Goal: Navigation & Orientation: Find specific page/section

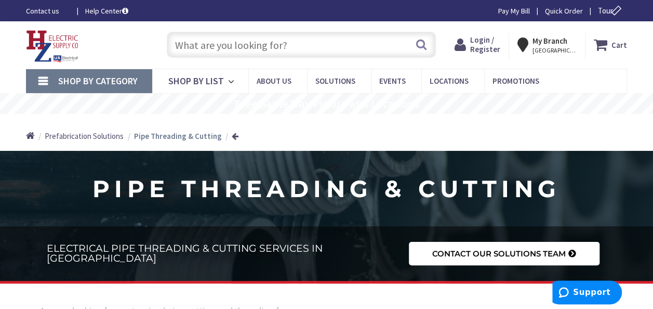
click at [533, 45] on icon at bounding box center [525, 44] width 15 height 19
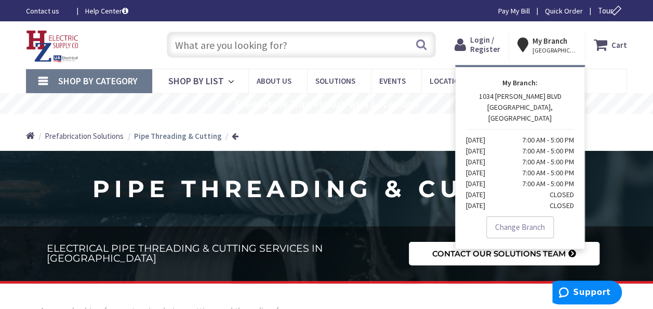
click at [534, 216] on link "Change Branch" at bounding box center [521, 227] width 68 height 22
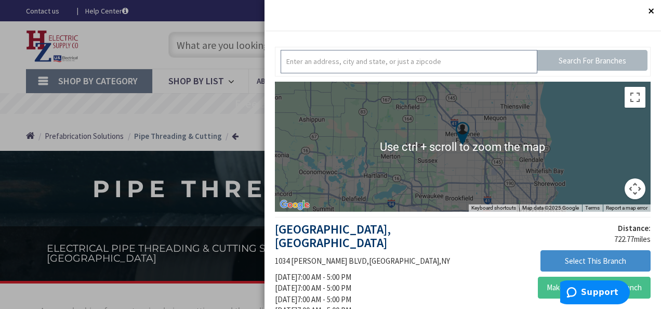
click at [365, 58] on input "text" at bounding box center [409, 61] width 257 height 23
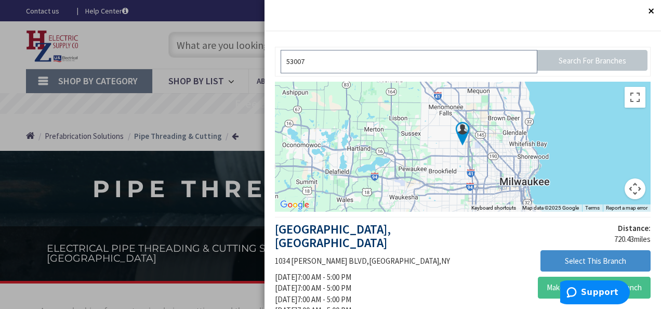
type input "53007"
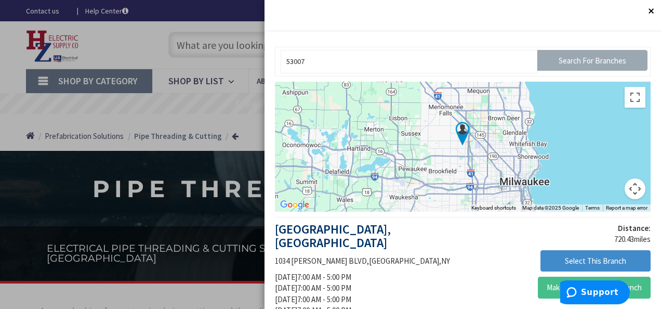
click at [538, 60] on input "Search For Branches" at bounding box center [593, 60] width 110 height 21
click at [595, 59] on input "Search For Branches" at bounding box center [593, 60] width 110 height 21
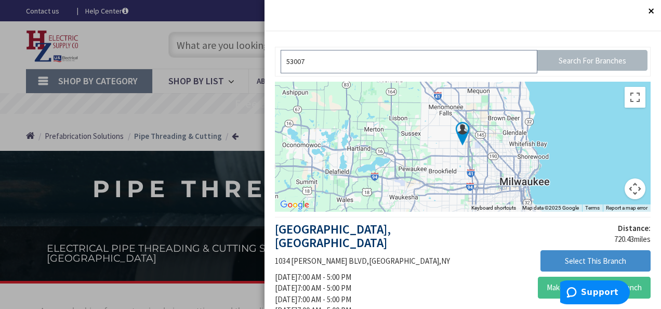
click at [320, 64] on input "53007" at bounding box center [409, 61] width 257 height 23
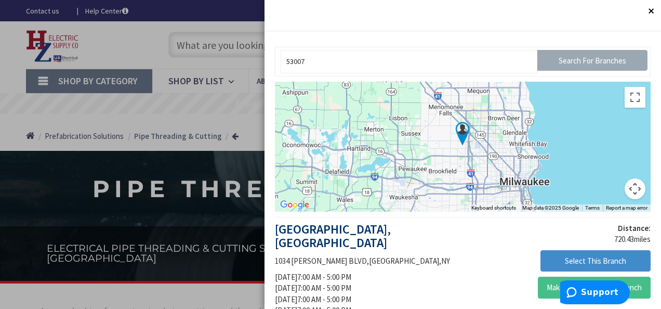
click at [587, 55] on input "Search For Branches" at bounding box center [593, 60] width 110 height 21
click at [647, 8] on button "Close" at bounding box center [650, 10] width 21 height 21
